Goal: Submit feedback/report problem: Submit feedback/report problem

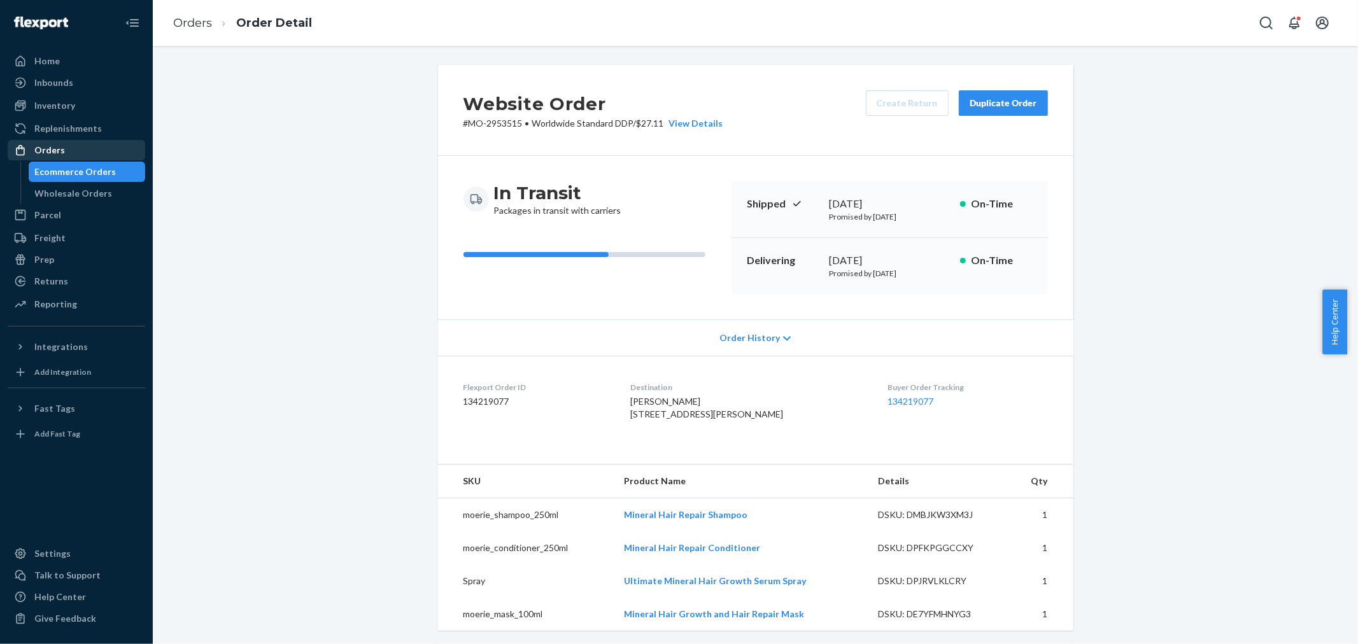
scroll to position [638, 0]
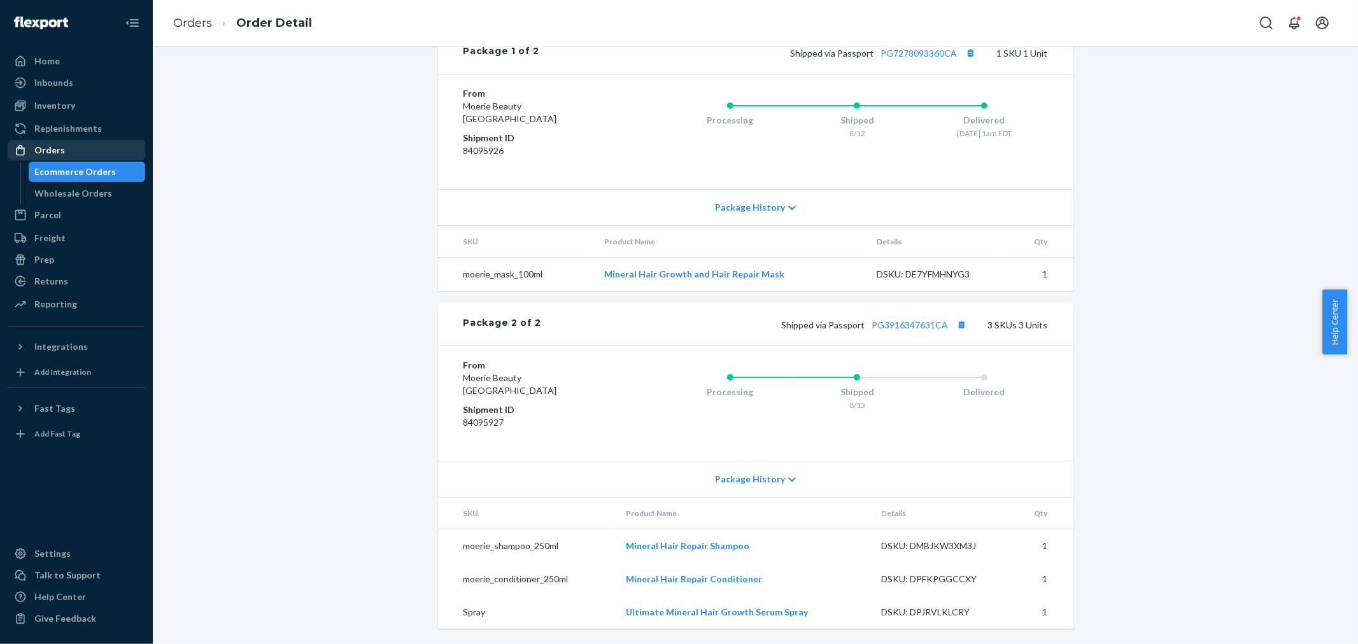
click at [104, 150] on div "Orders" at bounding box center [76, 150] width 135 height 18
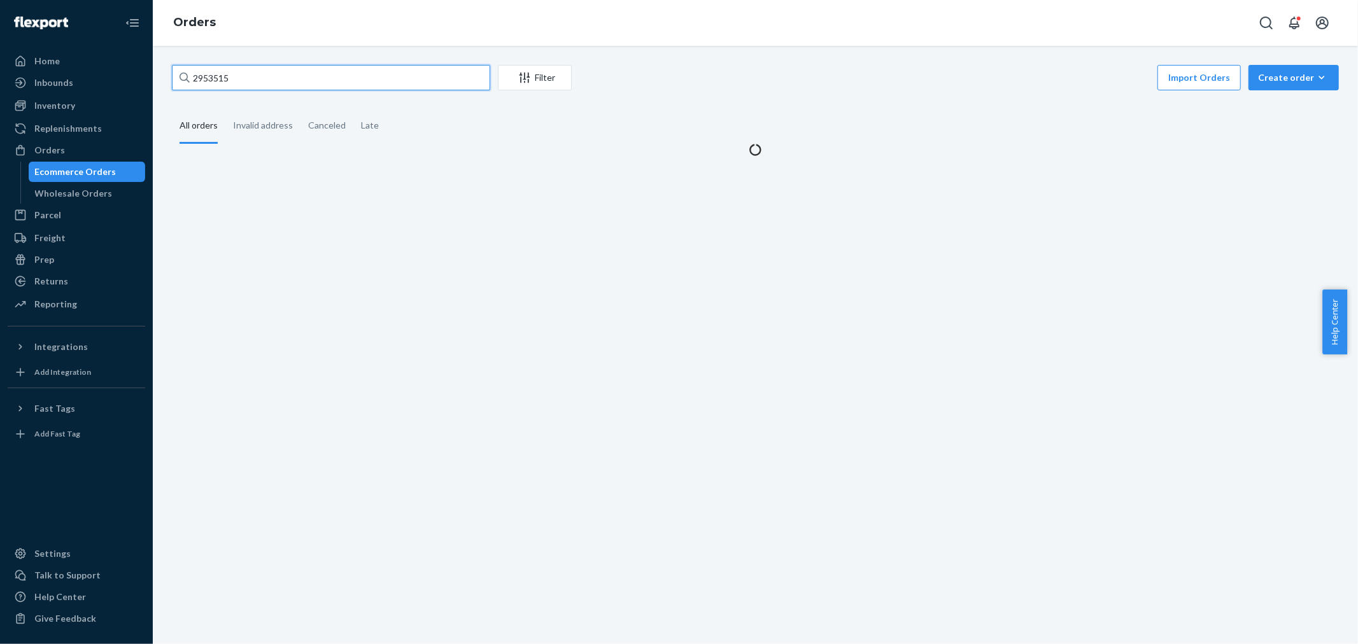
click at [267, 67] on input "2953515" at bounding box center [331, 77] width 318 height 25
paste input "77957"
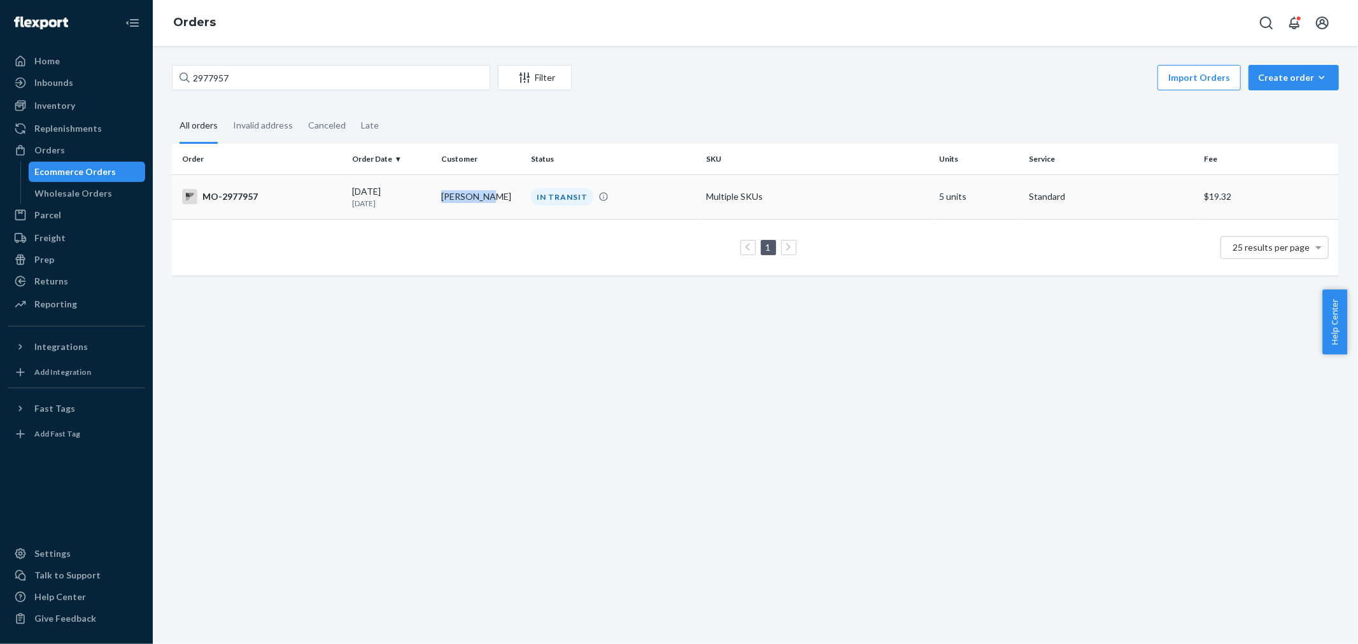
copy td "[PERSON_NAME]"
drag, startPoint x: 488, startPoint y: 198, endPoint x: 647, endPoint y: 106, distance: 183.4
click at [646, 106] on div "2977957 Filter Import Orders Create order Ecommerce order Removal order All ord…" at bounding box center [755, 176] width 1186 height 223
click at [651, 104] on div "2977957 Filter Import Orders Create order Ecommerce order Removal order All ord…" at bounding box center [755, 176] width 1186 height 223
click at [431, 76] on input "2977957" at bounding box center [331, 77] width 318 height 25
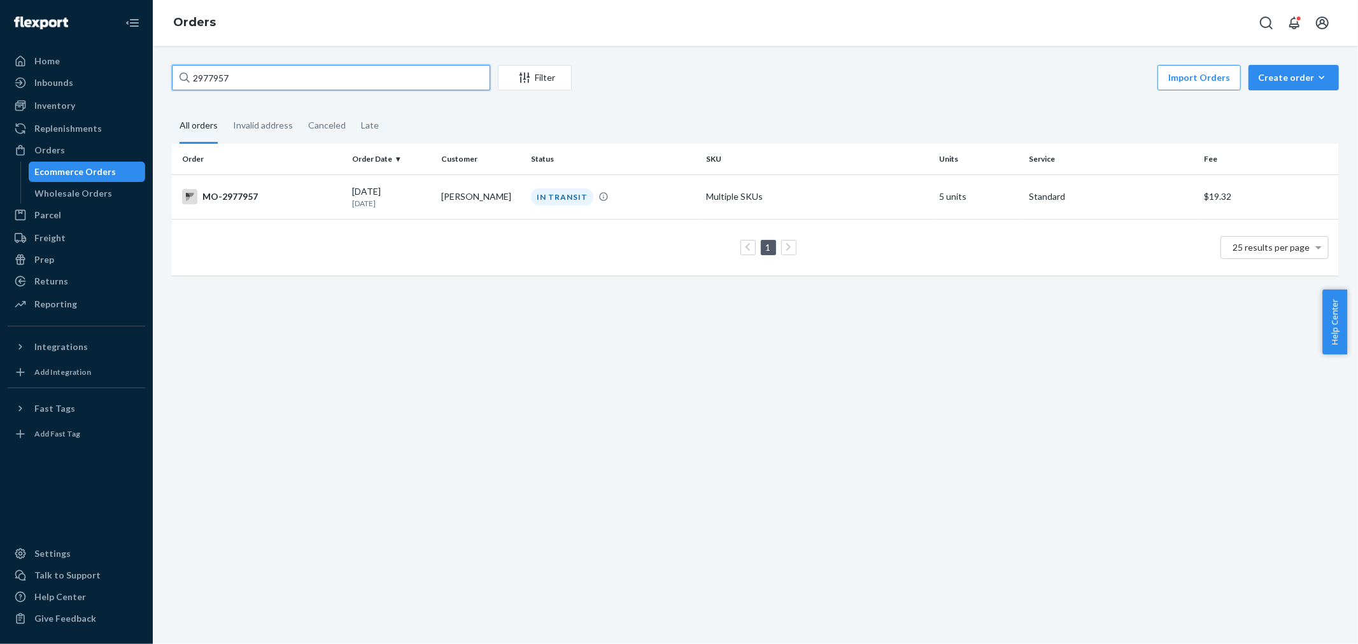
paste input "[PERSON_NAME]"
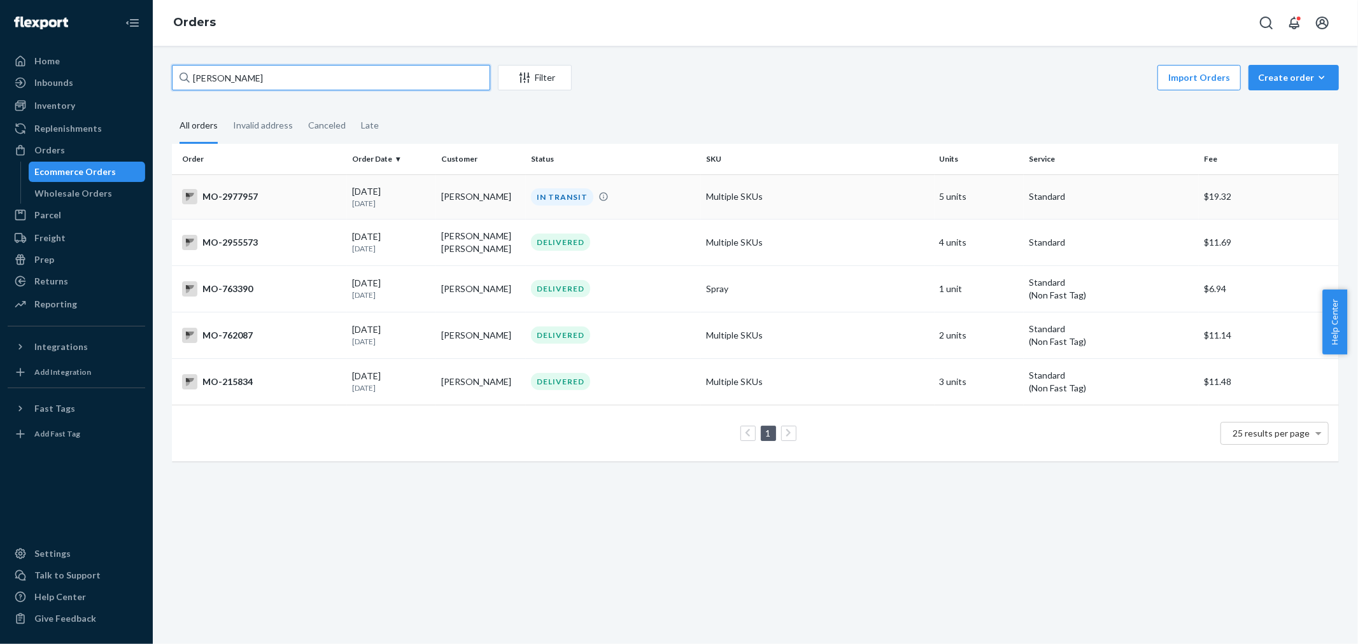
type input "[PERSON_NAME]"
click at [506, 193] on td "[PERSON_NAME]" at bounding box center [481, 196] width 90 height 45
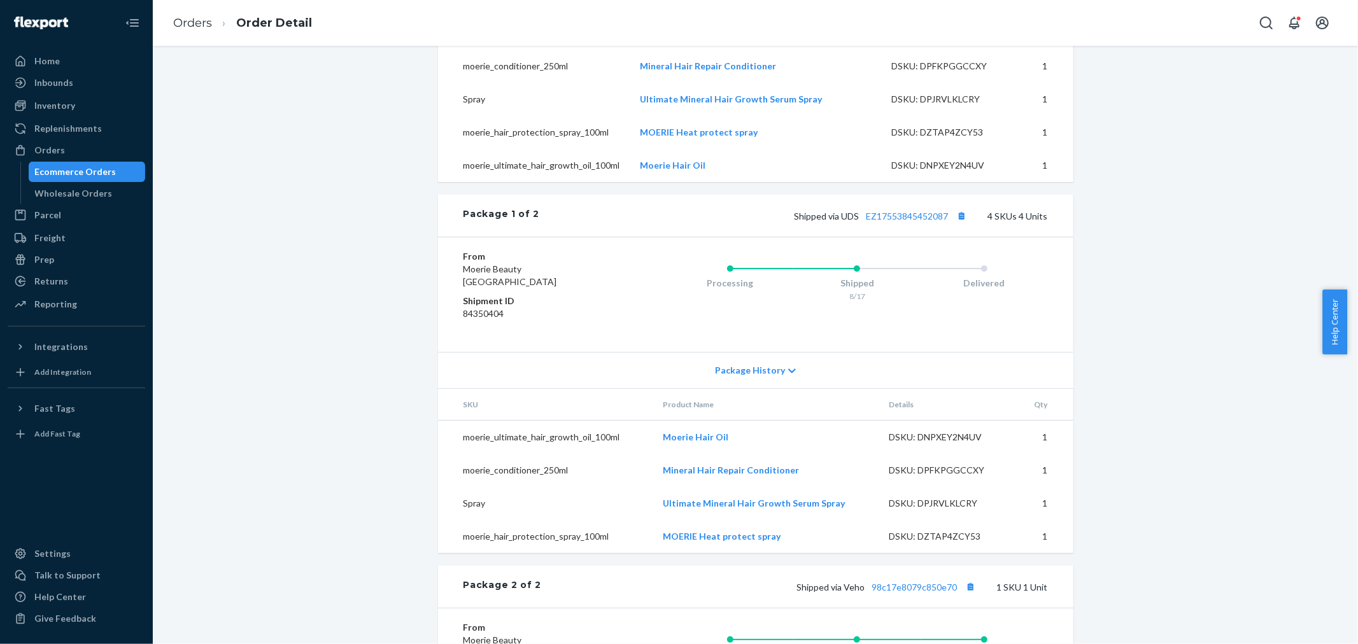
scroll to position [491, 0]
click at [932, 225] on link "EZ17553845452087" at bounding box center [907, 219] width 82 height 11
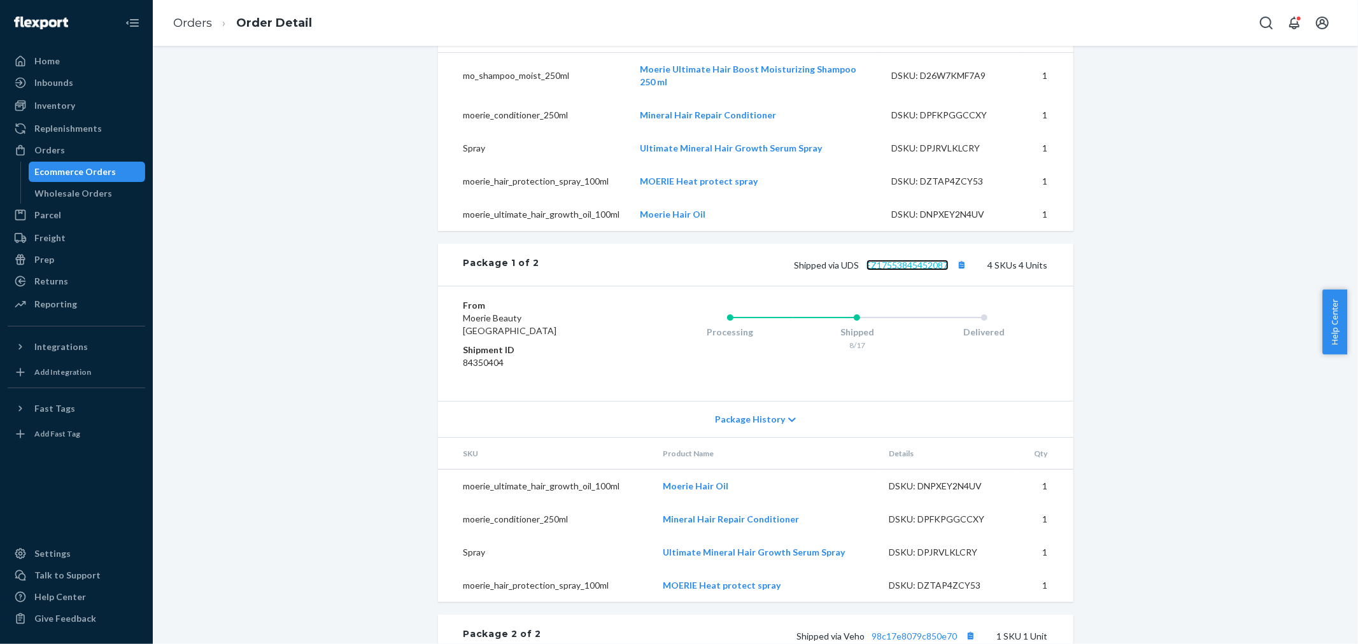
scroll to position [421, 0]
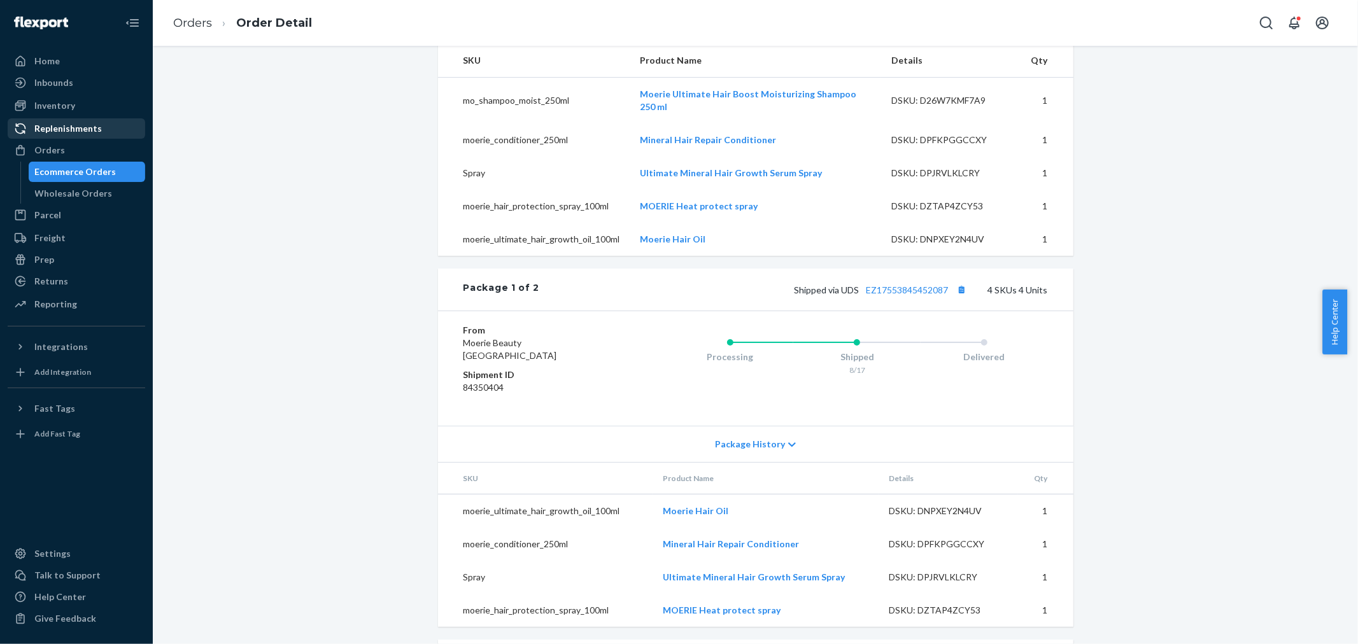
click at [101, 156] on div "Orders" at bounding box center [76, 150] width 135 height 18
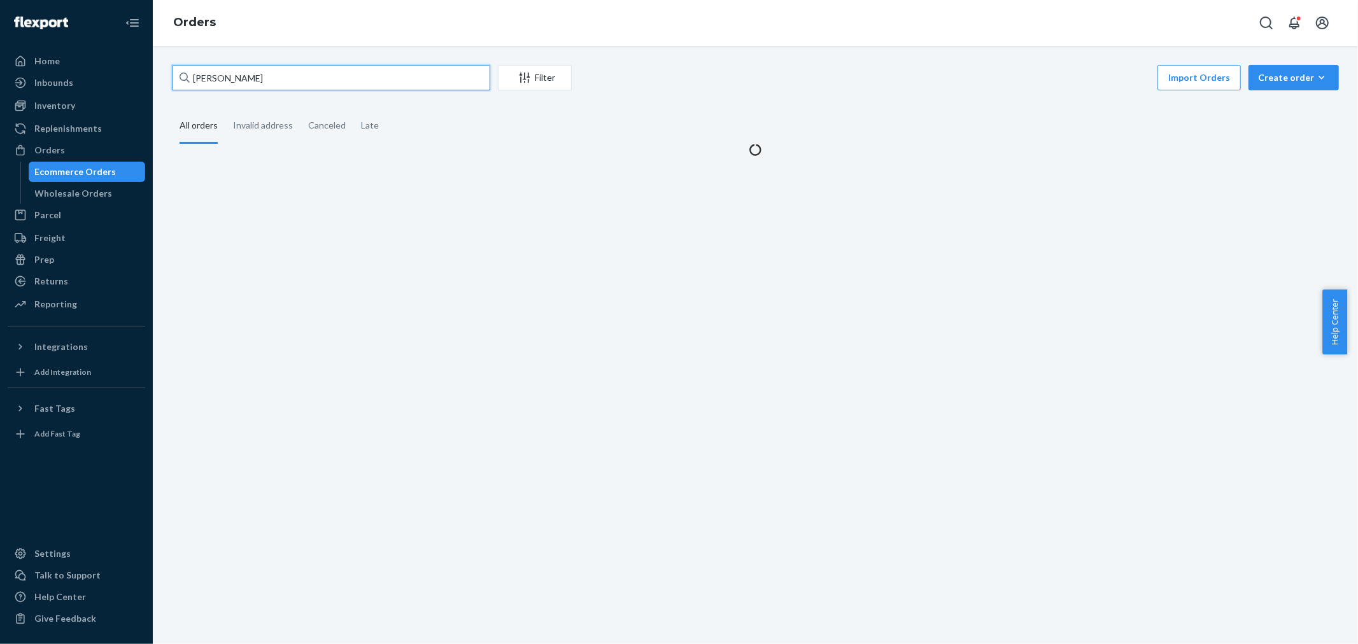
click at [267, 75] on input "[PERSON_NAME]" at bounding box center [331, 77] width 318 height 25
paste input "2949833"
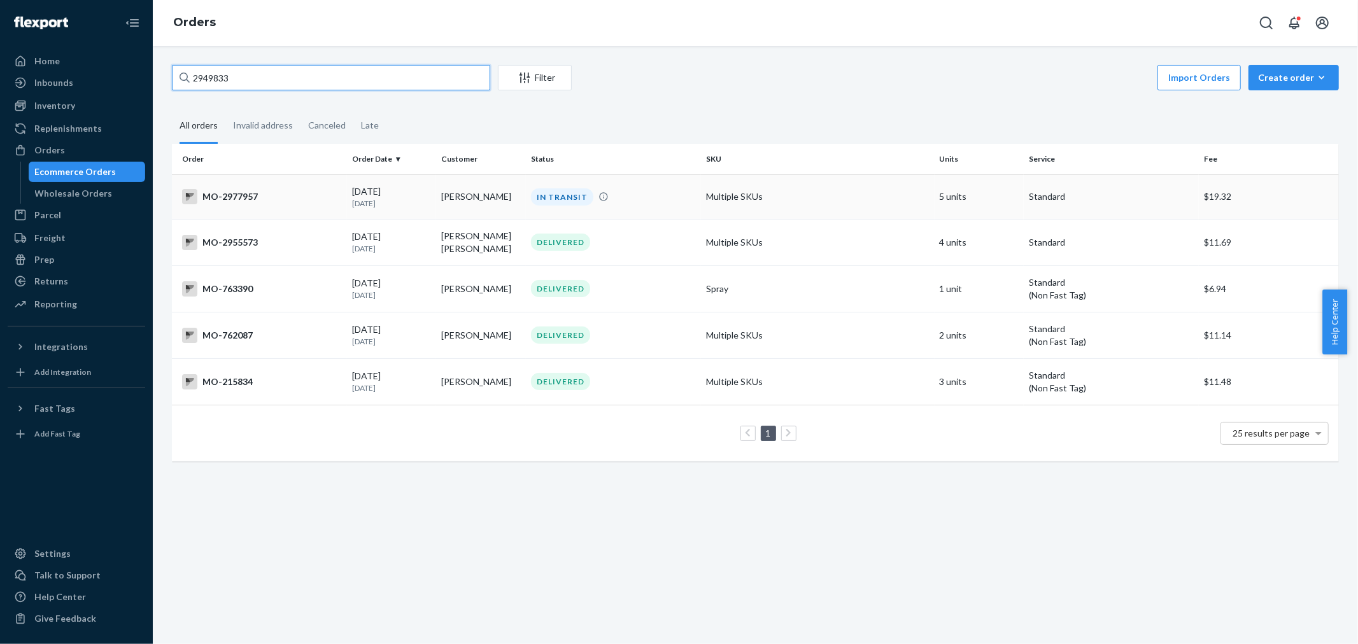
type input "2949833"
click at [374, 199] on p "[DATE]" at bounding box center [392, 203] width 80 height 11
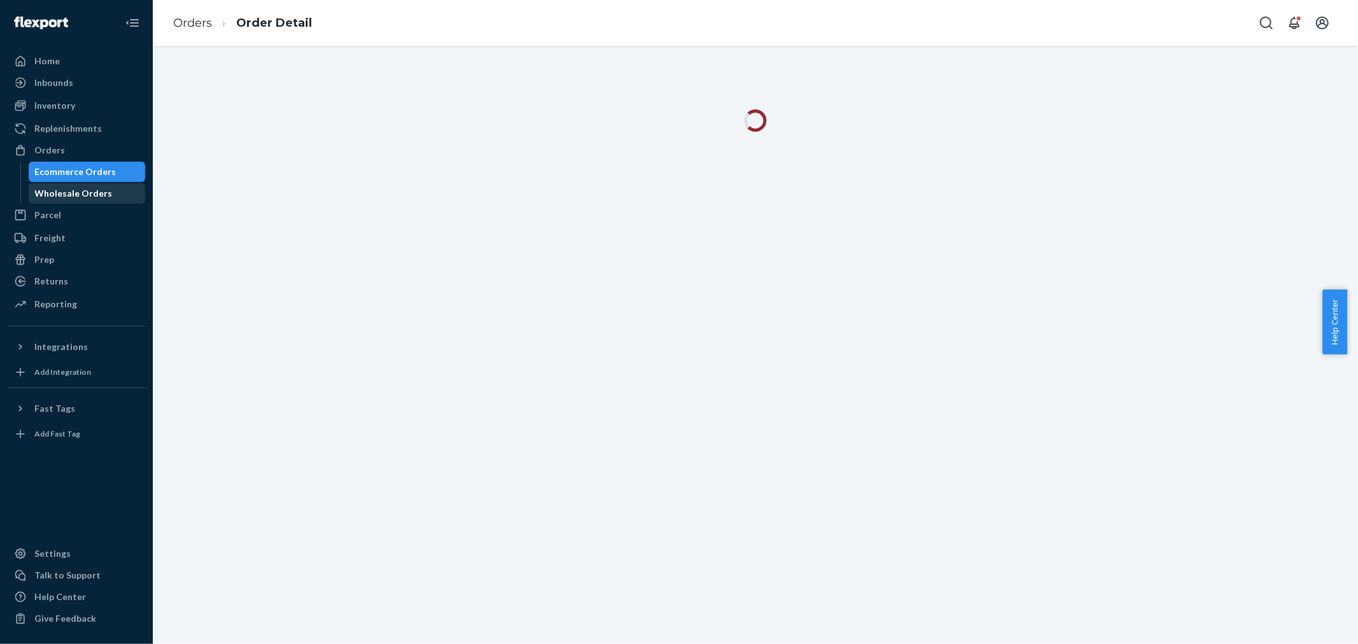
click at [99, 185] on div "Wholesale Orders" at bounding box center [87, 194] width 115 height 18
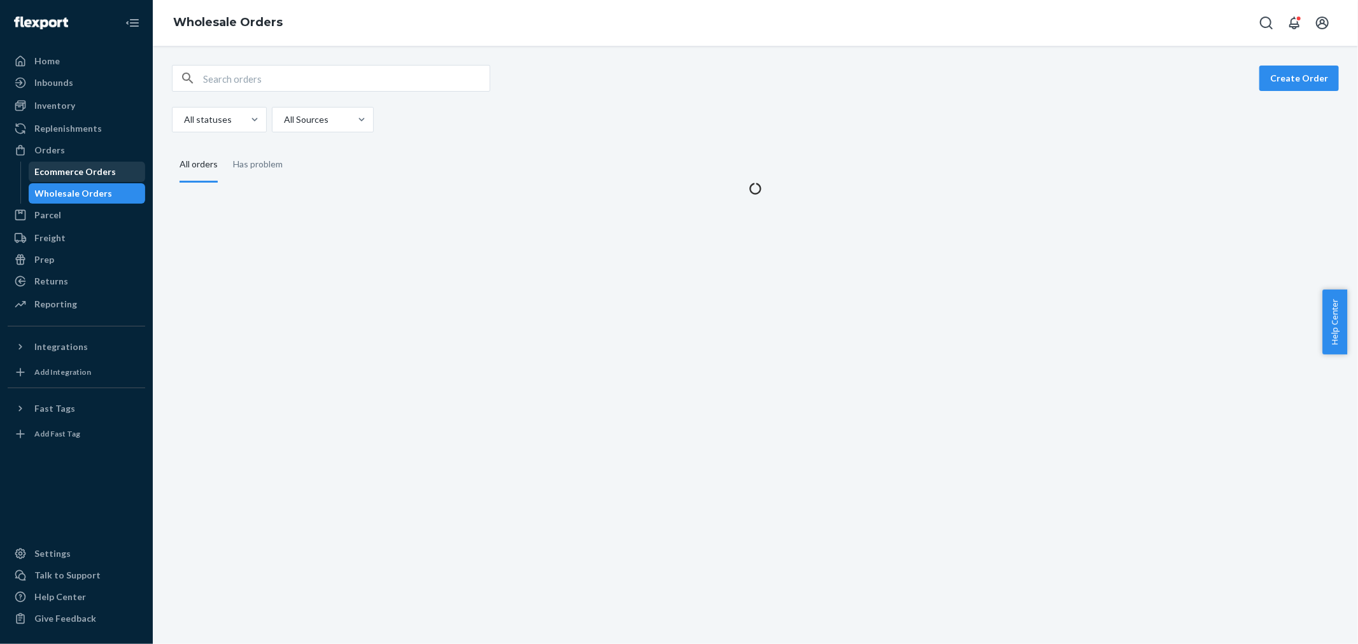
click at [99, 167] on div "Ecommerce Orders" at bounding box center [75, 172] width 81 height 13
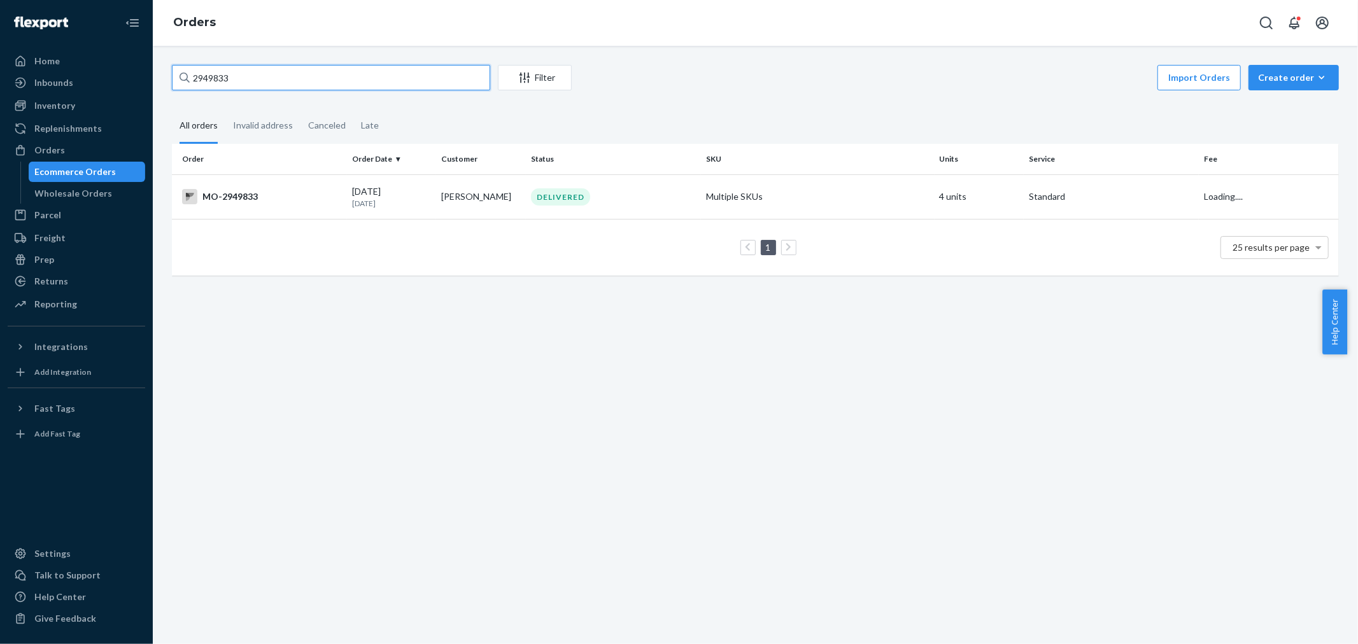
click at [265, 80] on input "2949833" at bounding box center [331, 77] width 318 height 25
click at [505, 195] on td "[PERSON_NAME]" at bounding box center [481, 196] width 90 height 45
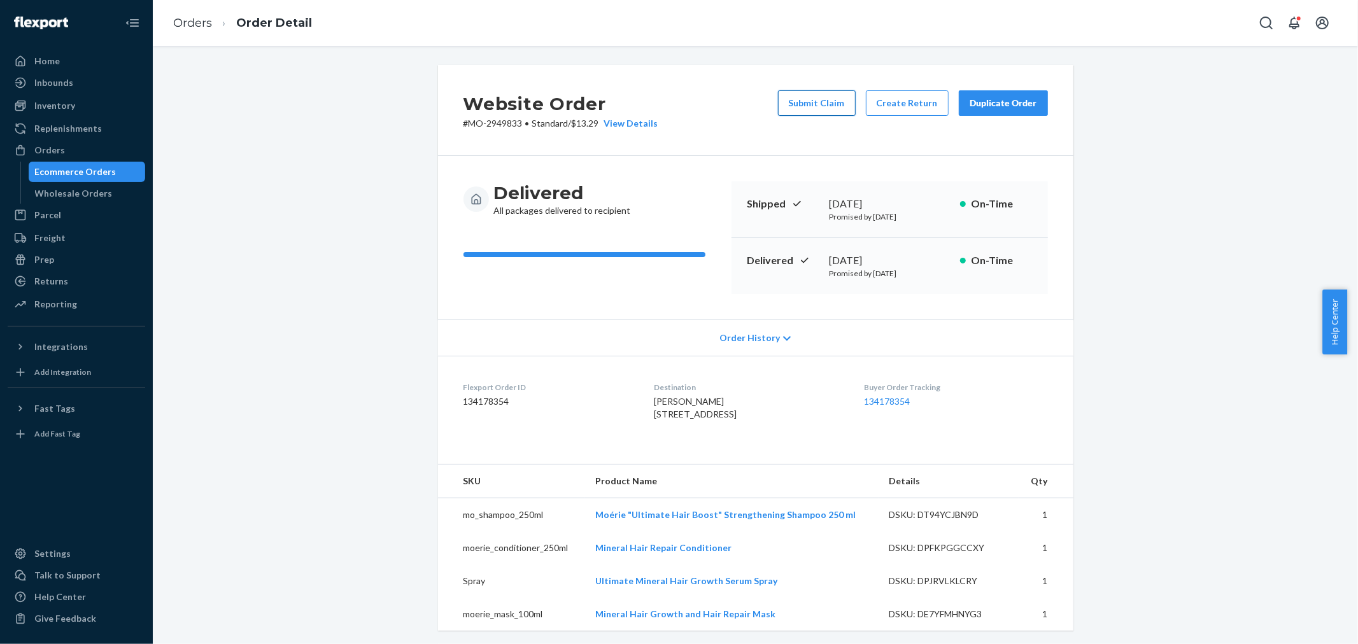
click at [811, 110] on button "Submit Claim" at bounding box center [817, 102] width 78 height 25
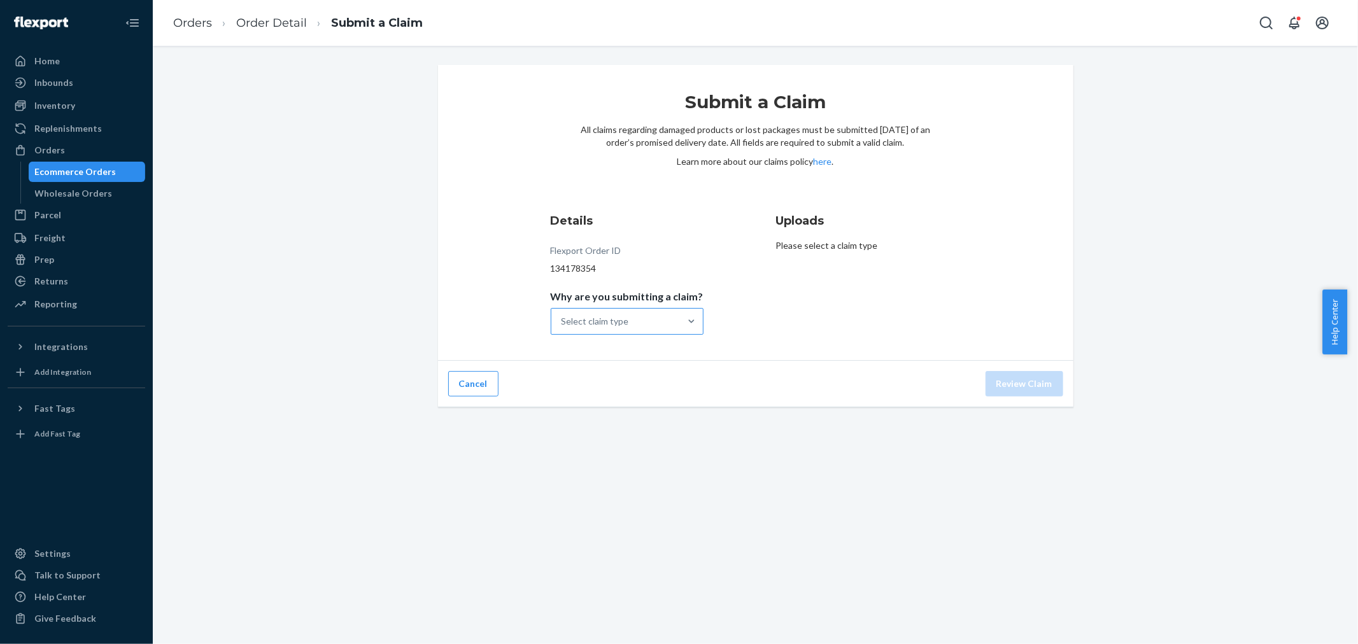
drag, startPoint x: 595, startPoint y: 295, endPoint x: 602, endPoint y: 312, distance: 18.0
click at [597, 302] on p "Why are you submitting a claim?" at bounding box center [627, 296] width 153 height 13
click at [563, 315] on input "Why are you submitting a claim? Select claim type" at bounding box center [562, 321] width 1 height 13
click at [605, 320] on div "Select claim type" at bounding box center [595, 321] width 67 height 13
click at [563, 320] on input "Why are you submitting a claim? 0 results available. Select is focused ,type to…" at bounding box center [562, 321] width 1 height 13
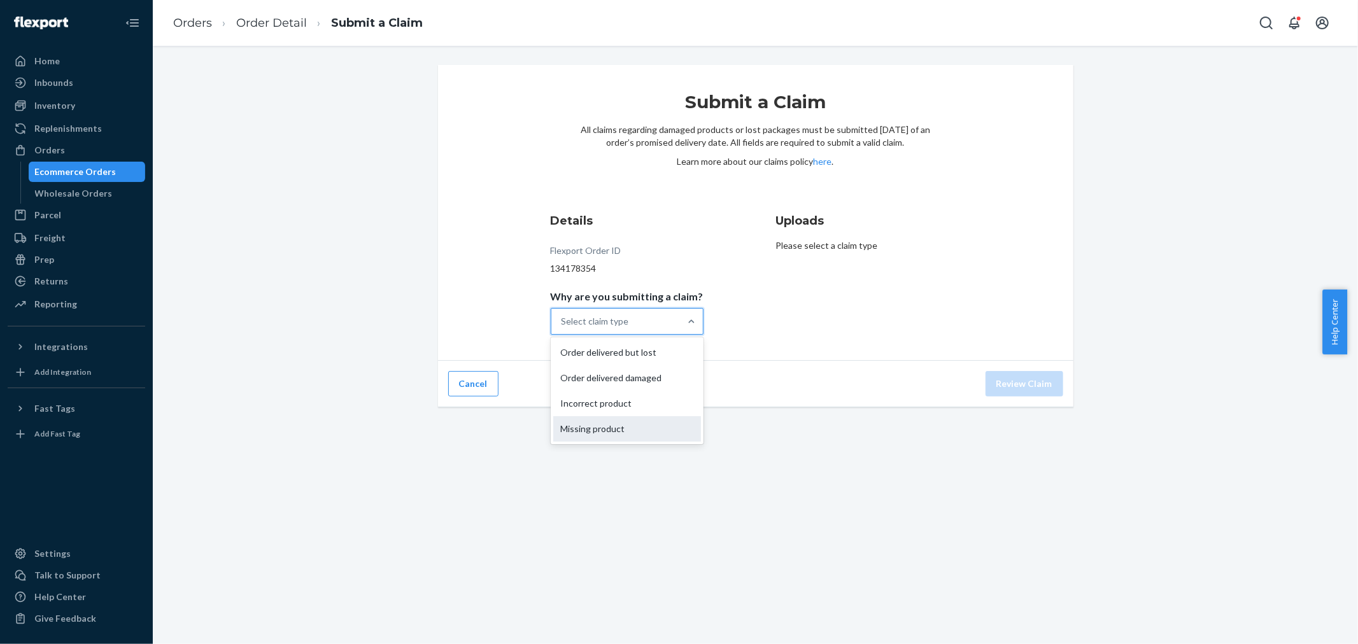
drag, startPoint x: 632, startPoint y: 409, endPoint x: 633, endPoint y: 433, distance: 24.2
click at [633, 433] on div "Order delivered but lost Order delivered damaged Incorrect product Missing prod…" at bounding box center [627, 390] width 153 height 107
click at [563, 328] on input "Why are you submitting a claim? option Missing product focused, 4 of 4. 4 resul…" at bounding box center [562, 321] width 1 height 13
click at [633, 433] on div "Missing product" at bounding box center [627, 428] width 148 height 25
click at [563, 328] on input "Why are you submitting a claim? option Missing product focused, 4 of 4. 4 resul…" at bounding box center [562, 321] width 1 height 13
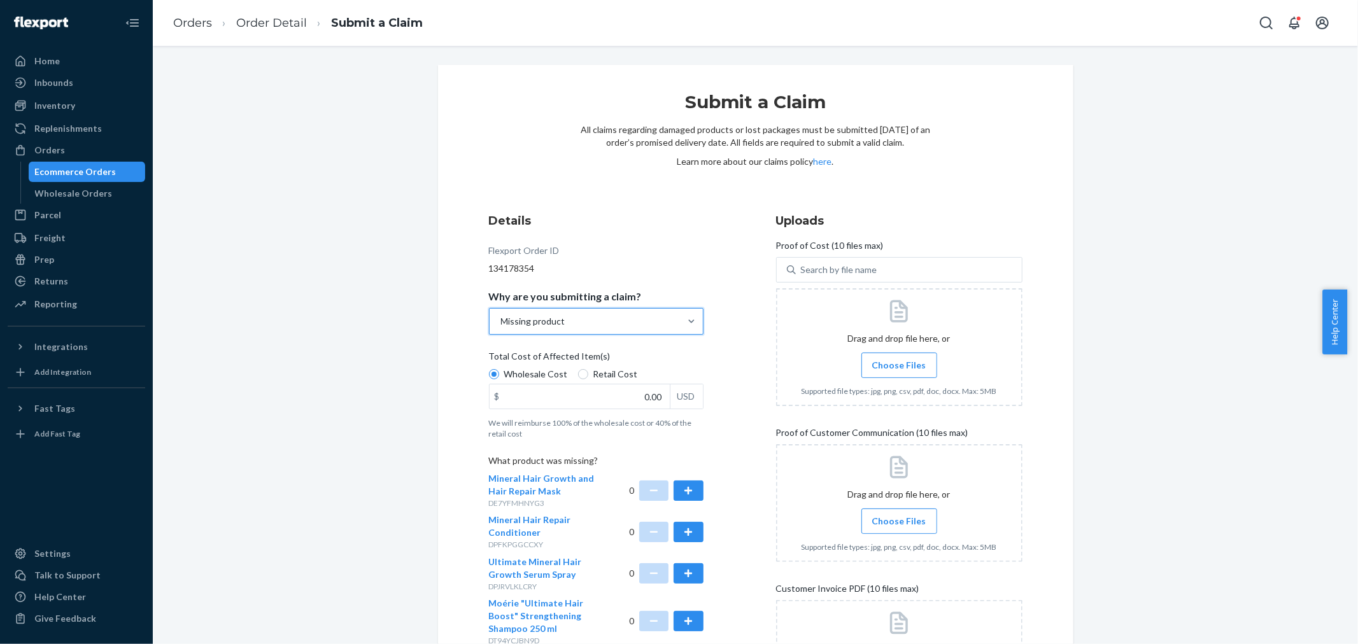
click at [621, 373] on span "Retail Cost" at bounding box center [615, 374] width 45 height 13
click at [588, 373] on input "Retail Cost" at bounding box center [583, 374] width 10 height 10
radio input "true"
radio input "false"
click at [638, 399] on input "0.00" at bounding box center [580, 397] width 180 height 24
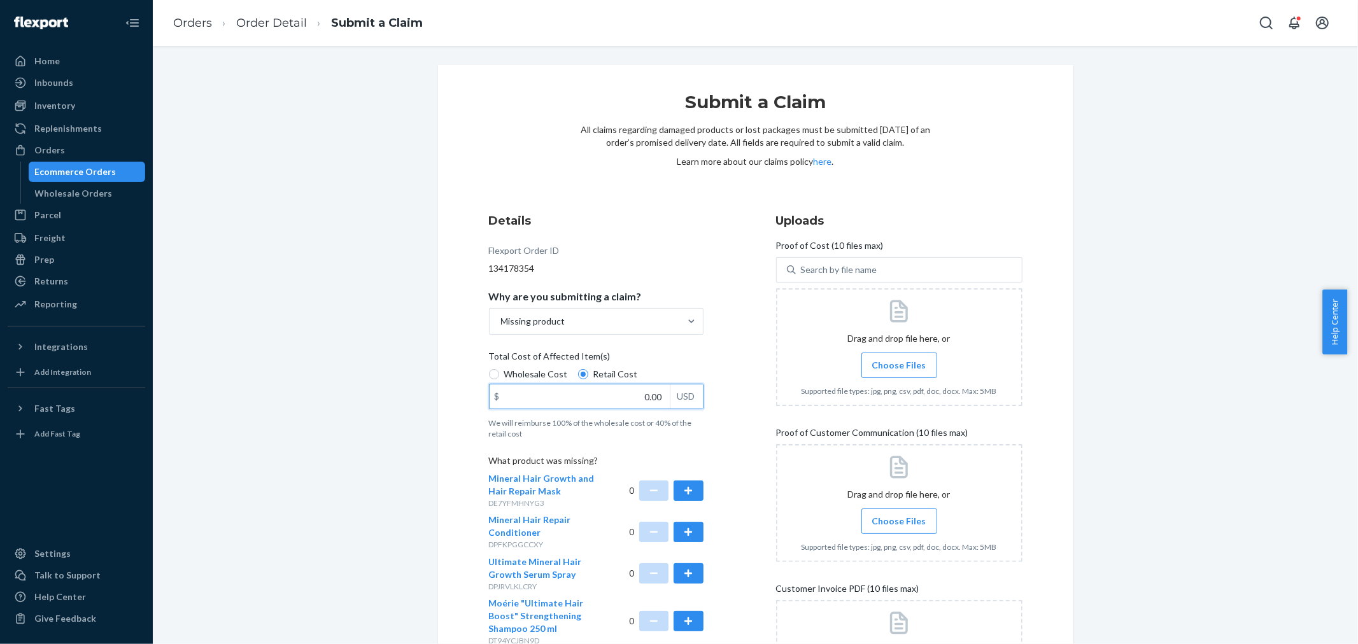
click at [638, 398] on input "0.00" at bounding box center [580, 397] width 180 height 24
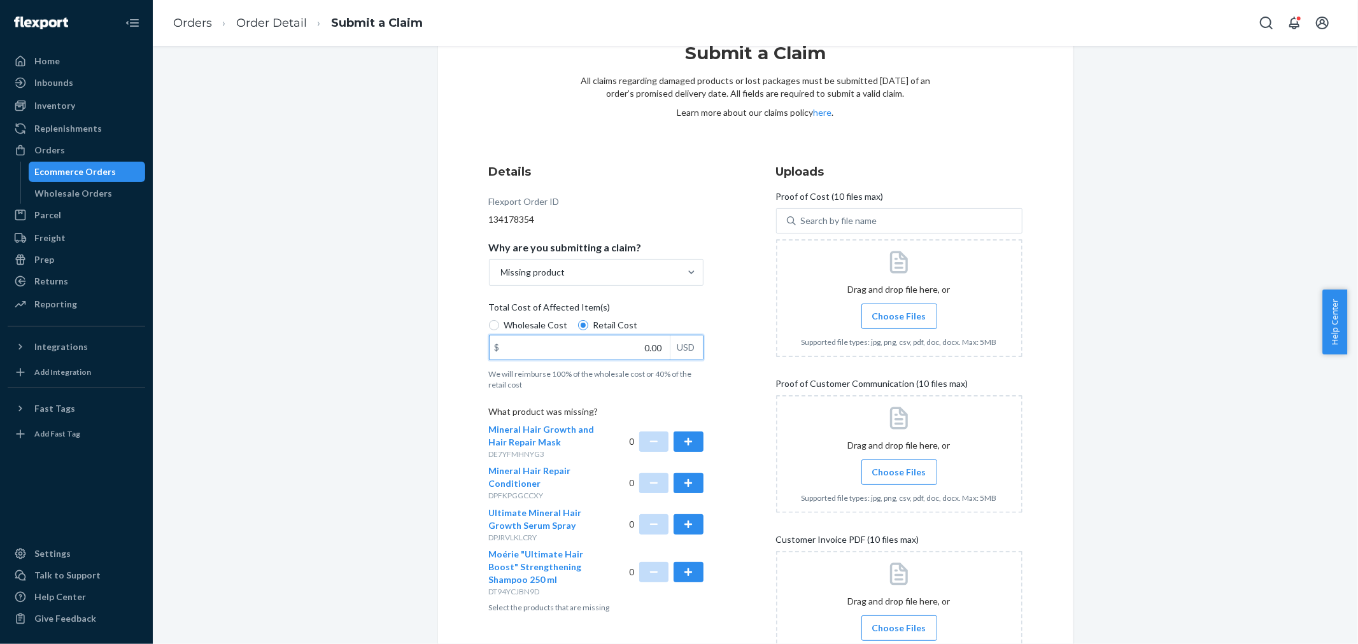
scroll to position [173, 0]
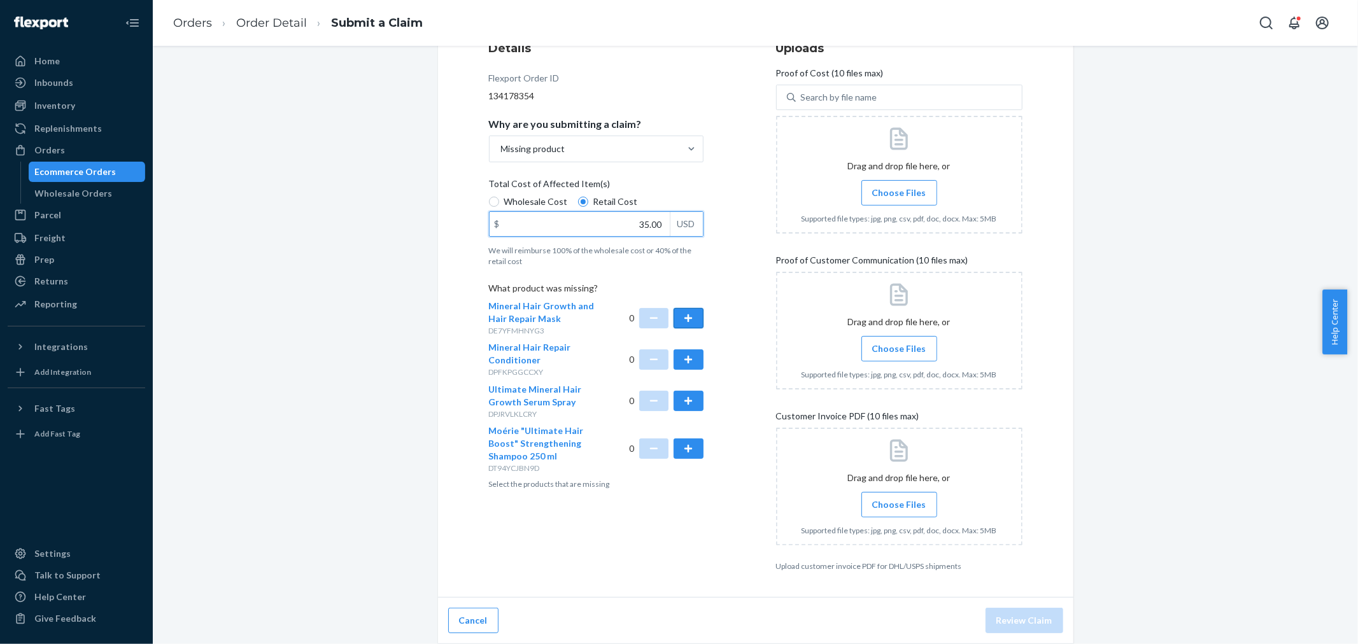
type input "35.00"
click at [680, 310] on button "button" at bounding box center [688, 318] width 29 height 20
click at [908, 187] on span "Choose Files" at bounding box center [899, 193] width 54 height 13
click at [900, 187] on input "Choose Files" at bounding box center [899, 193] width 1 height 14
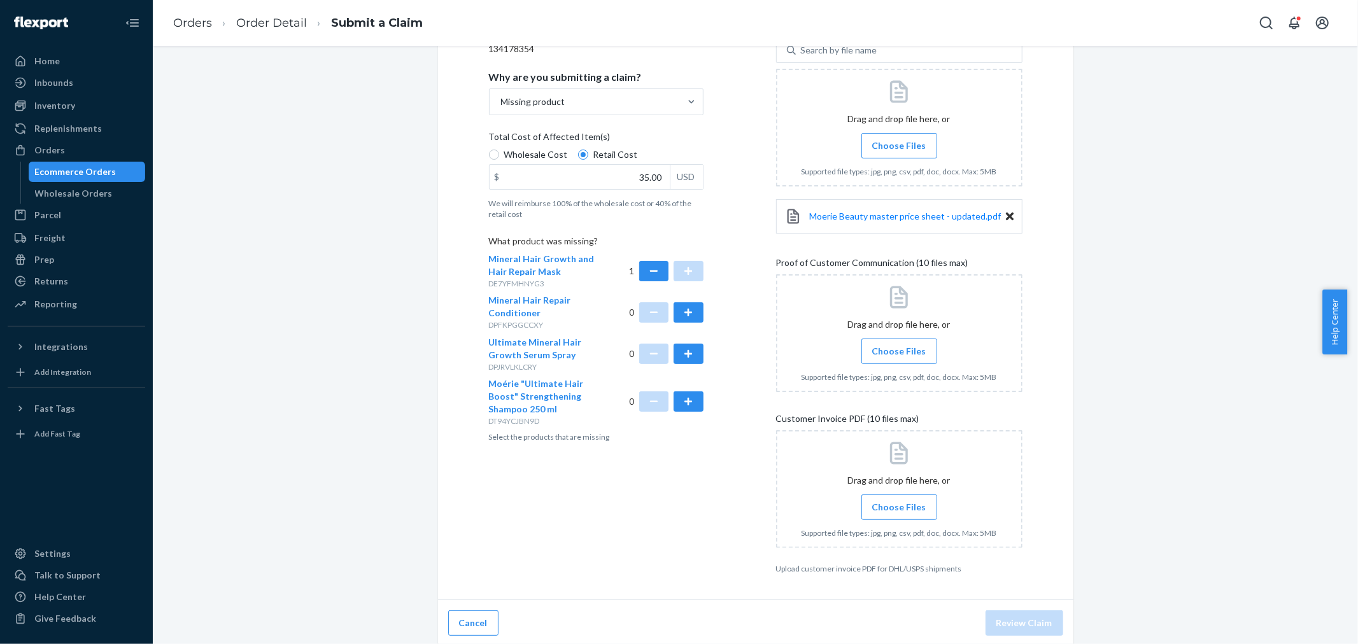
scroll to position [222, 0]
click at [900, 518] on div "Drag and drop file here, or Choose Files Supported file types: jpg, png, csv, p…" at bounding box center [899, 487] width 246 height 118
click at [901, 507] on span "Choose Files" at bounding box center [899, 505] width 54 height 13
click at [900, 507] on input "Choose Files" at bounding box center [899, 505] width 1 height 14
click at [896, 352] on span "Choose Files" at bounding box center [899, 349] width 54 height 13
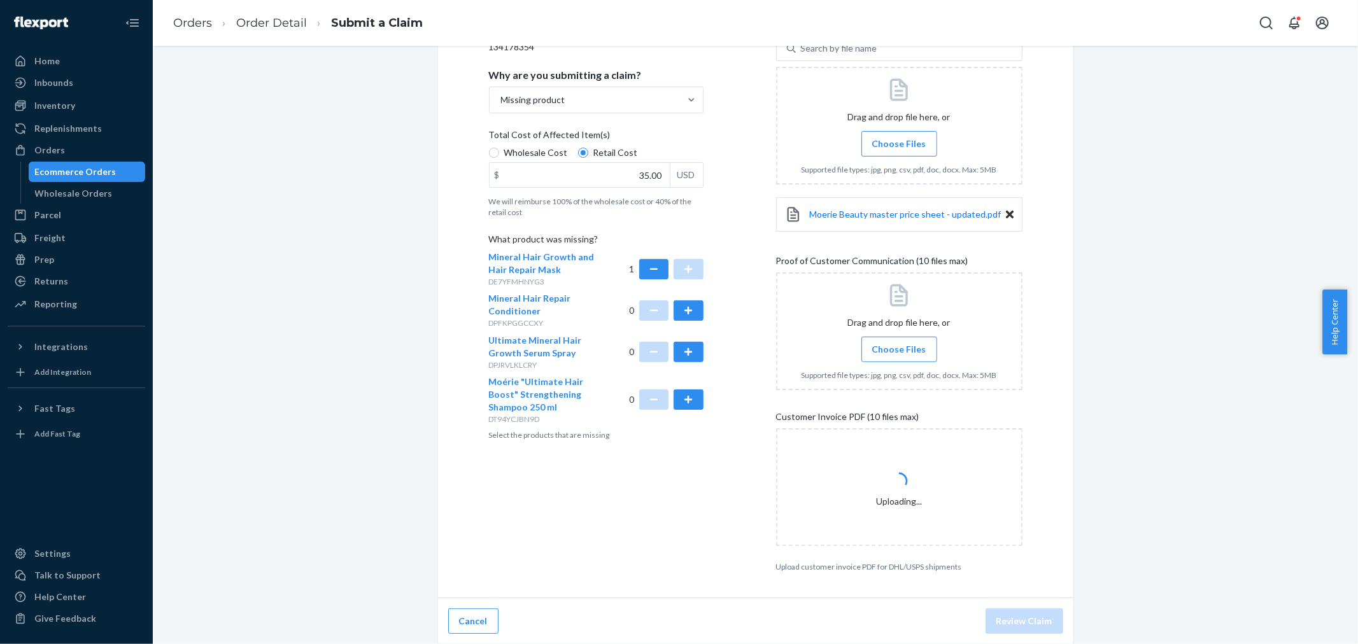
click at [899, 352] on input "Choose Files" at bounding box center [899, 350] width 1 height 14
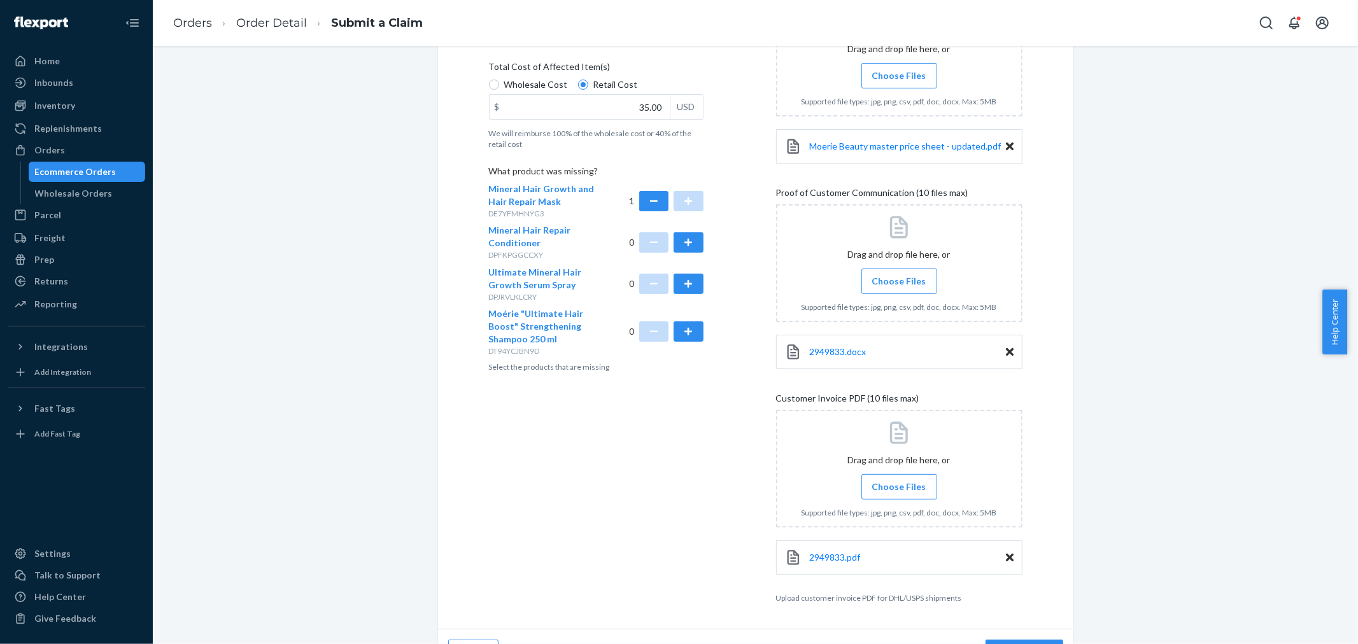
scroll to position [322, 0]
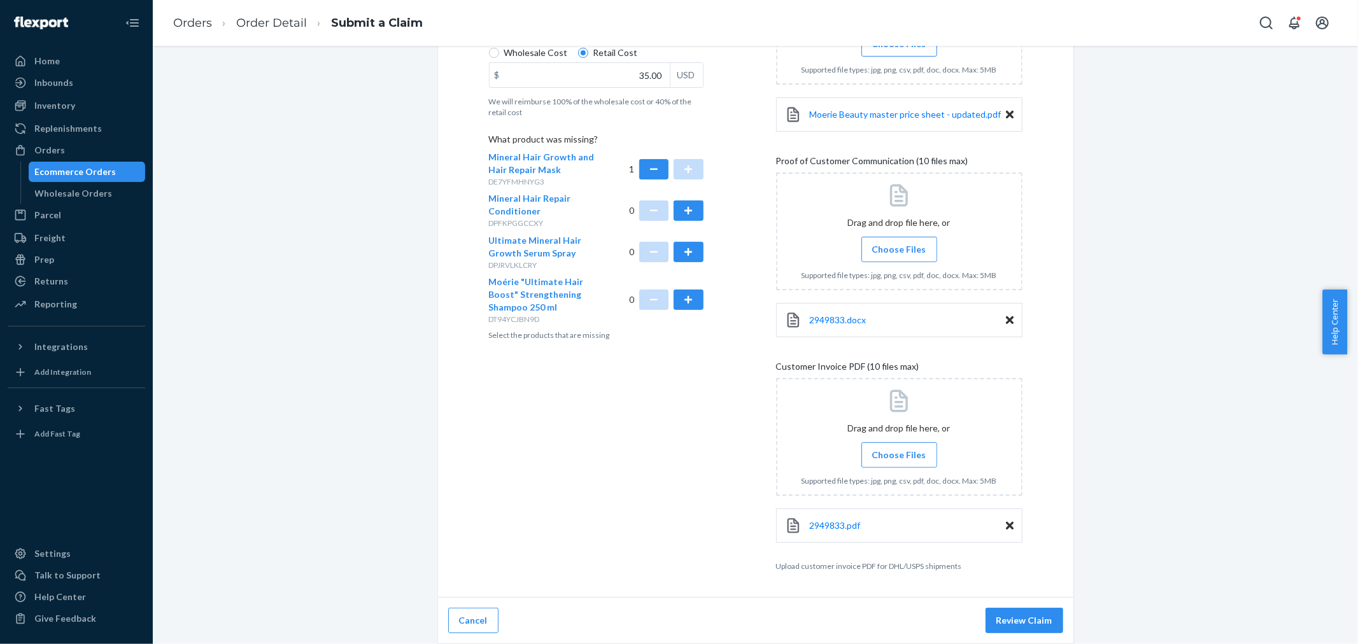
click at [1045, 611] on button "Review Claim" at bounding box center [1025, 620] width 78 height 25
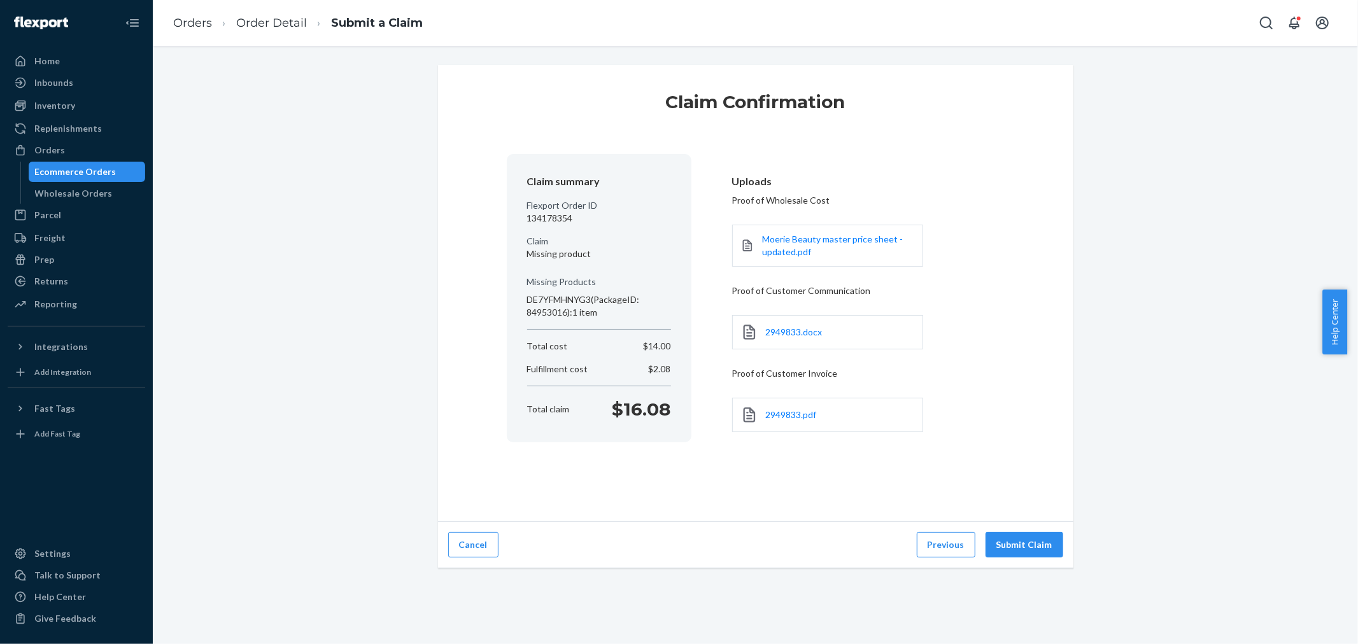
drag, startPoint x: 1042, startPoint y: 543, endPoint x: 1035, endPoint y: 479, distance: 64.1
click at [1043, 543] on button "Submit Claim" at bounding box center [1025, 544] width 78 height 25
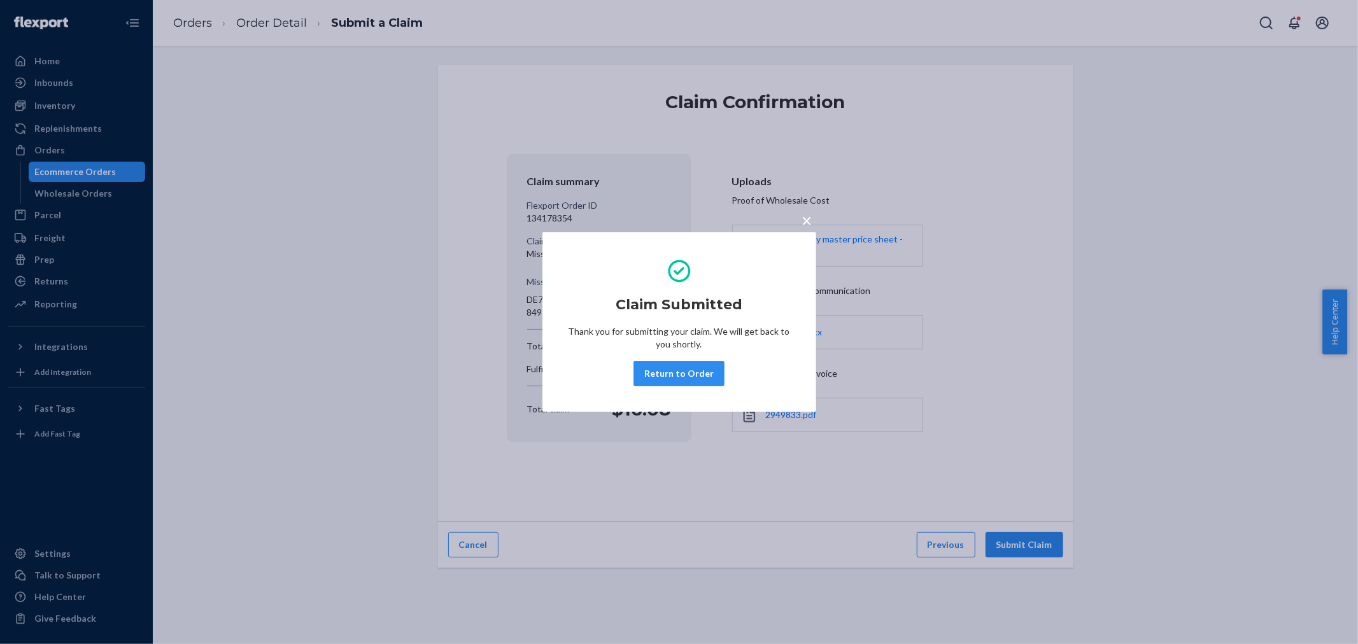
click at [802, 220] on span "×" at bounding box center [807, 220] width 10 height 22
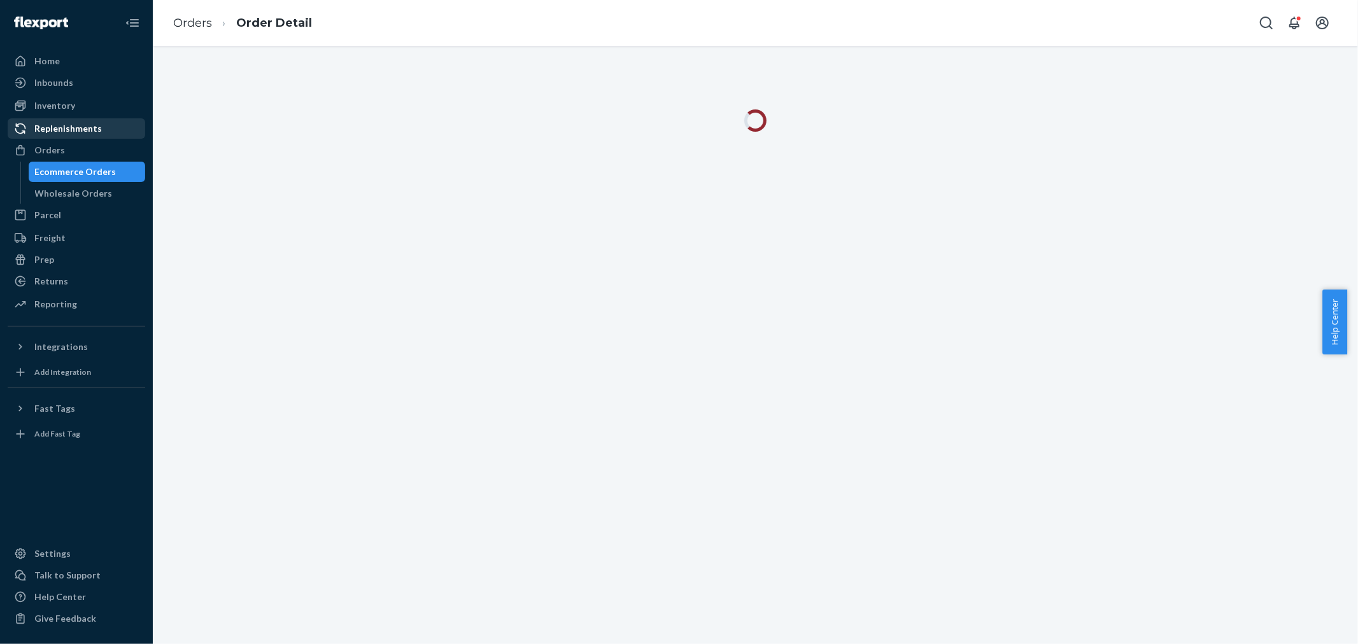
click at [99, 138] on link "Replenishments" at bounding box center [77, 128] width 138 height 20
